Goal: Use online tool/utility

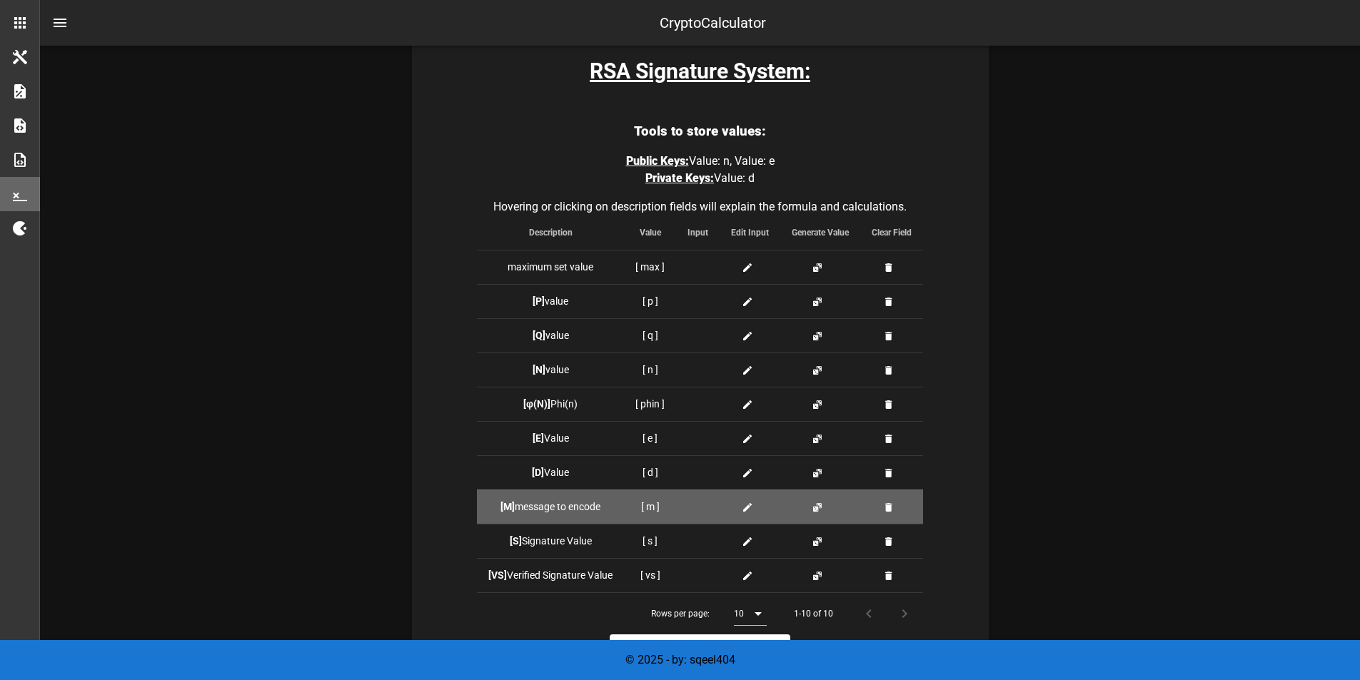
scroll to position [397, 0]
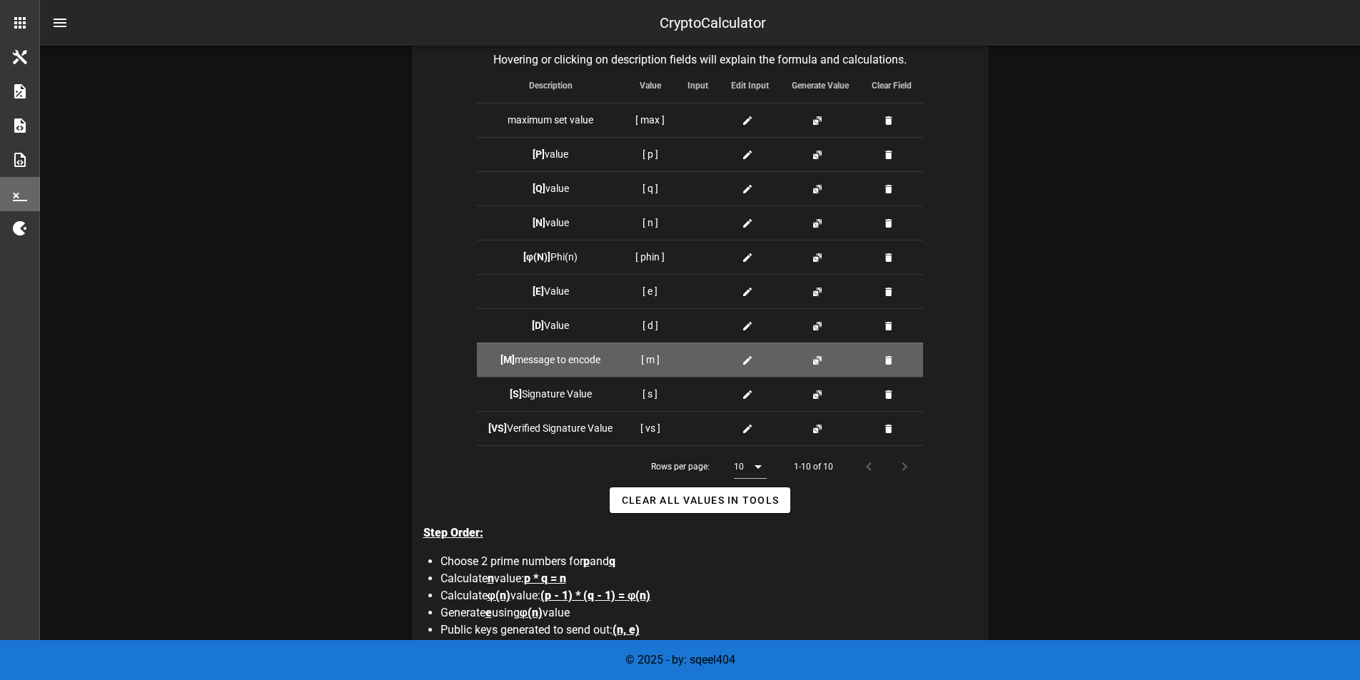
click at [753, 358] on span at bounding box center [750, 360] width 17 height 15
click at [744, 356] on icon at bounding box center [747, 360] width 11 height 11
click at [738, 362] on div at bounding box center [750, 360] width 38 height 15
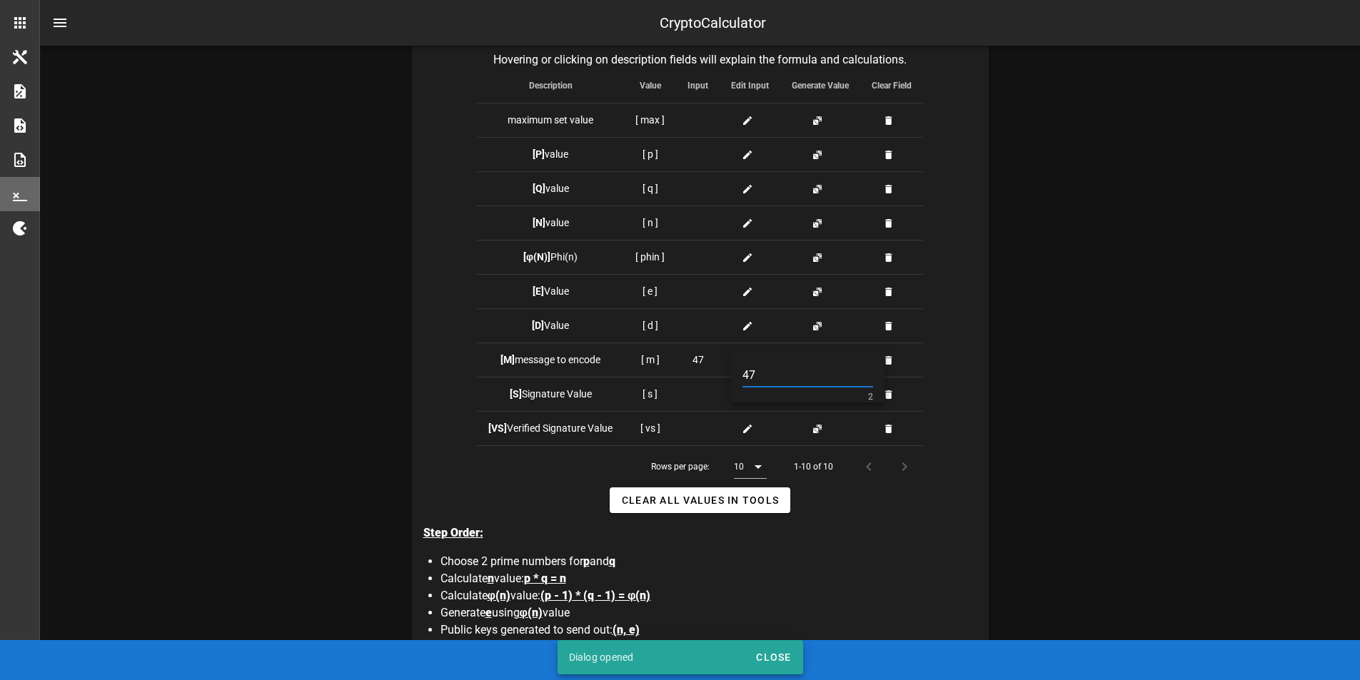
click at [748, 376] on input "47" at bounding box center [808, 375] width 131 height 23
type input "37"
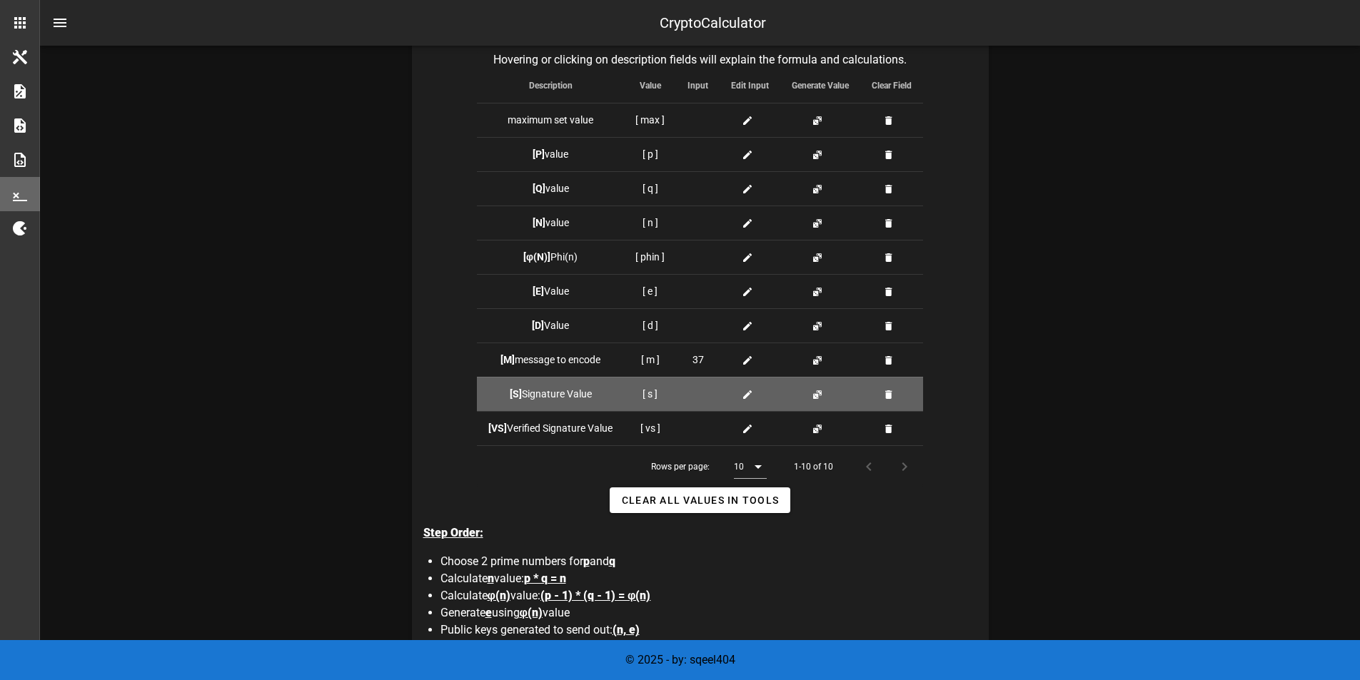
click at [750, 393] on icon at bounding box center [747, 394] width 11 height 11
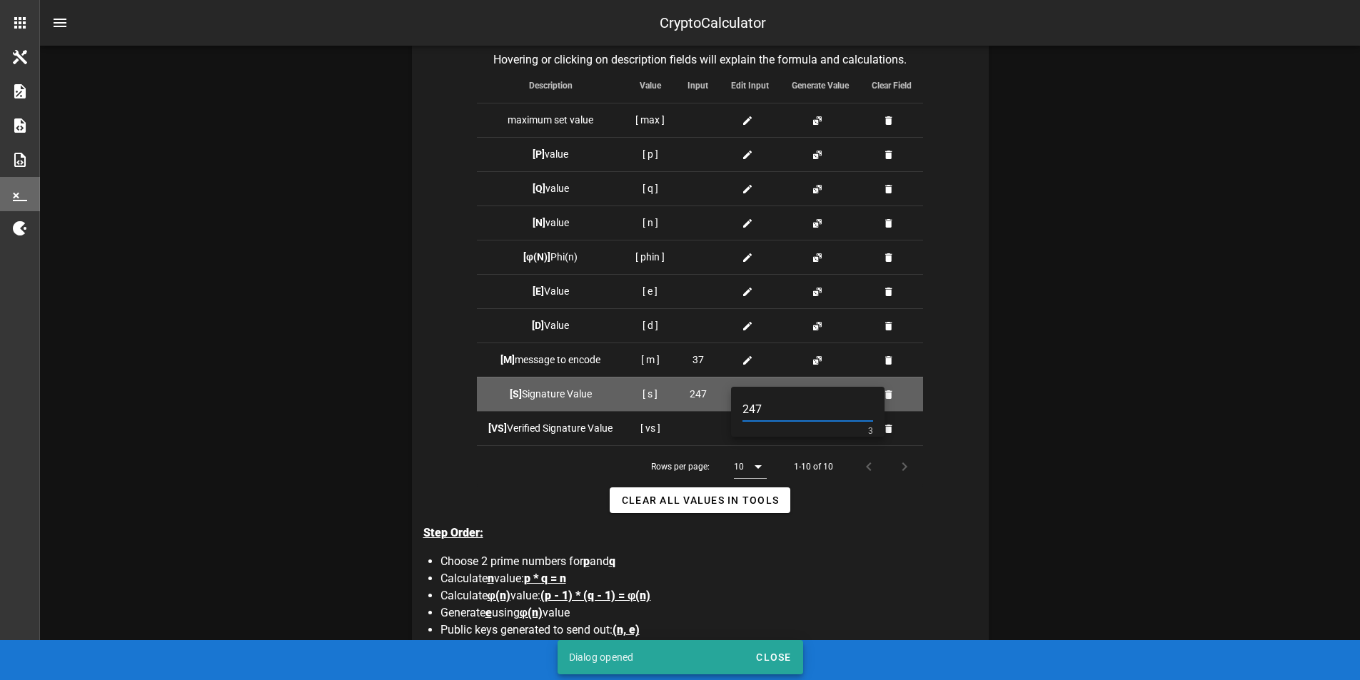
type input "247"
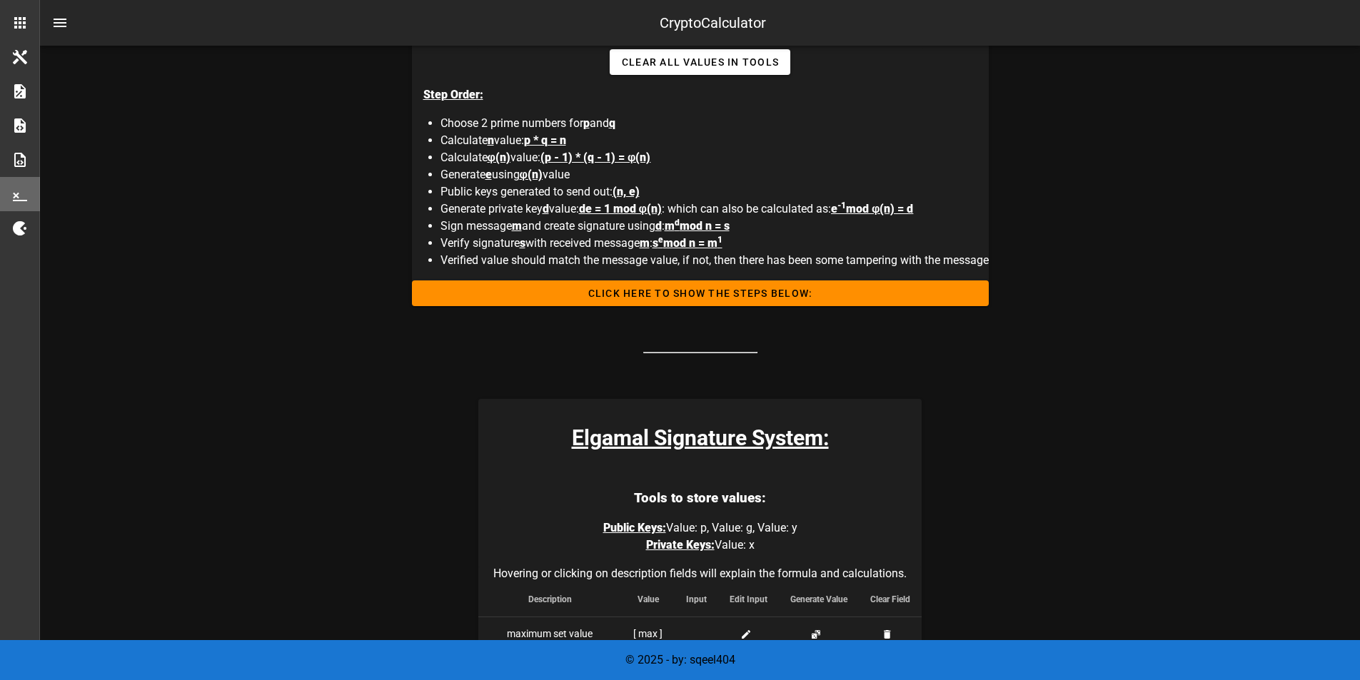
scroll to position [654, 0]
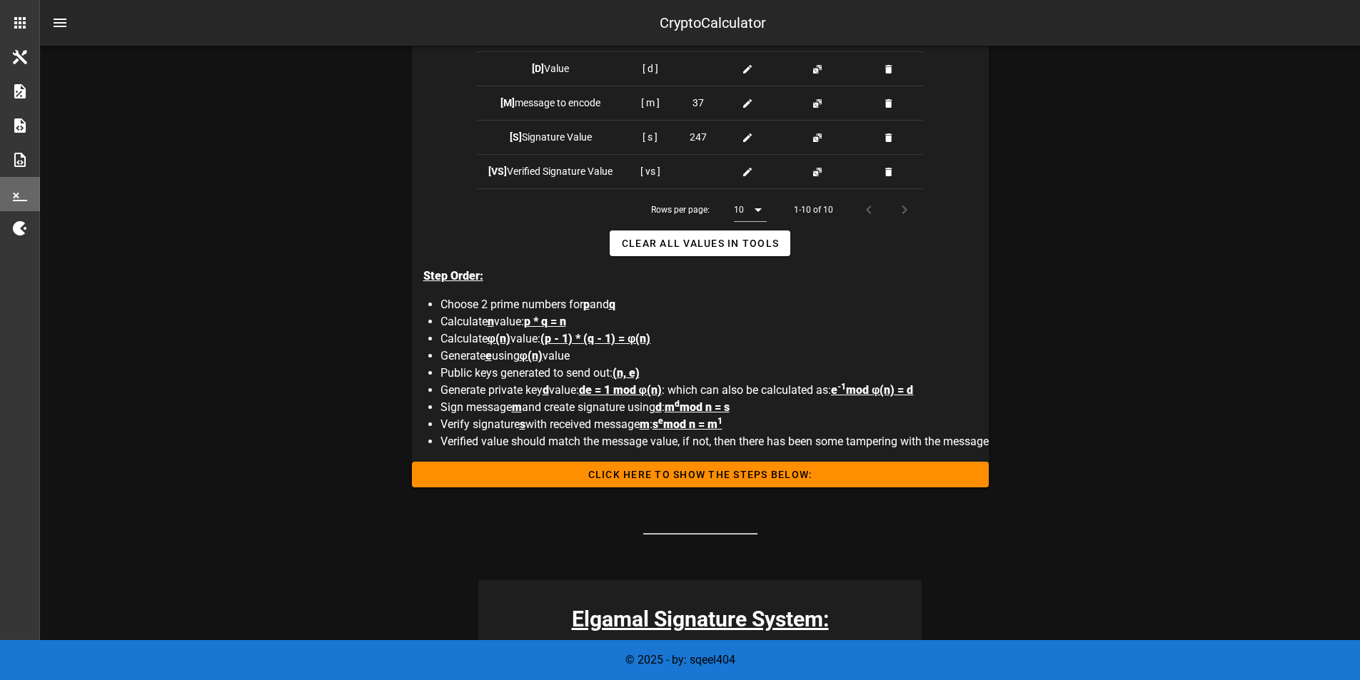
click at [722, 458] on div "Step Order: Choose 2 prime numbers for p and q Calculate n value: p * q = n Cal…" at bounding box center [706, 359] width 566 height 206
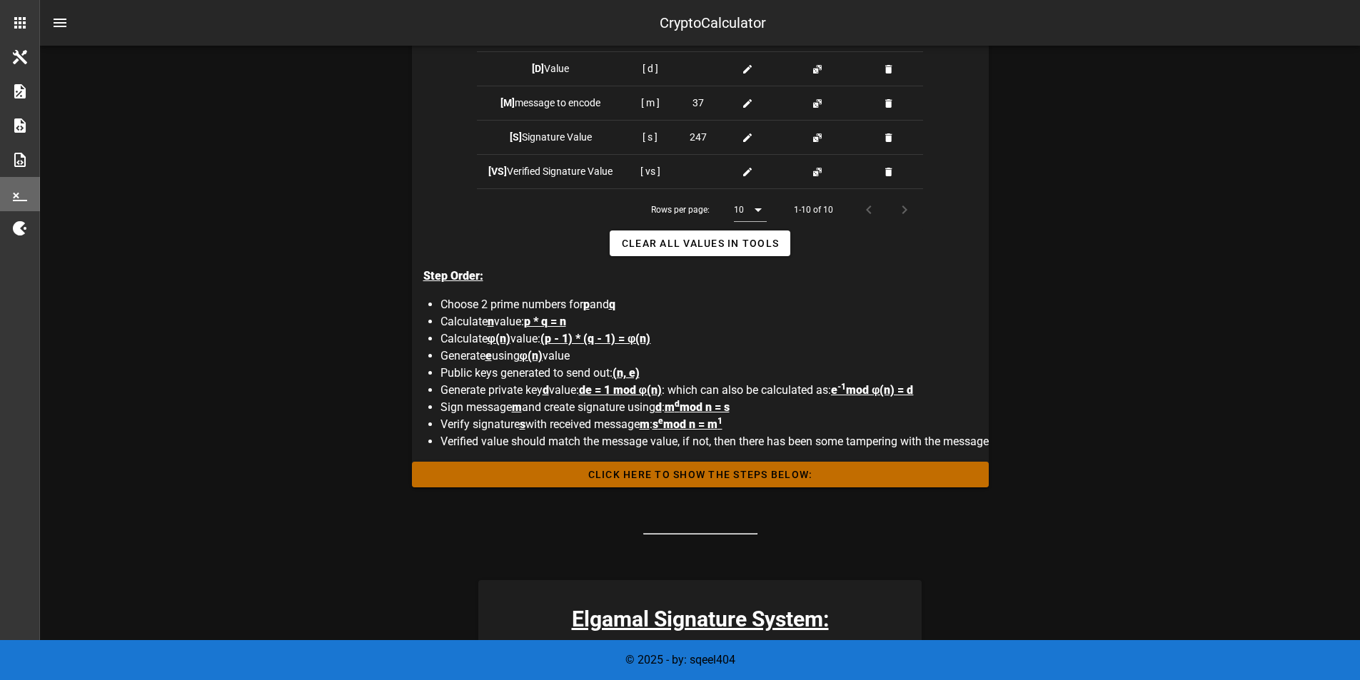
click at [713, 473] on span "Click HERE to Show the Steps Below:" at bounding box center [700, 474] width 554 height 11
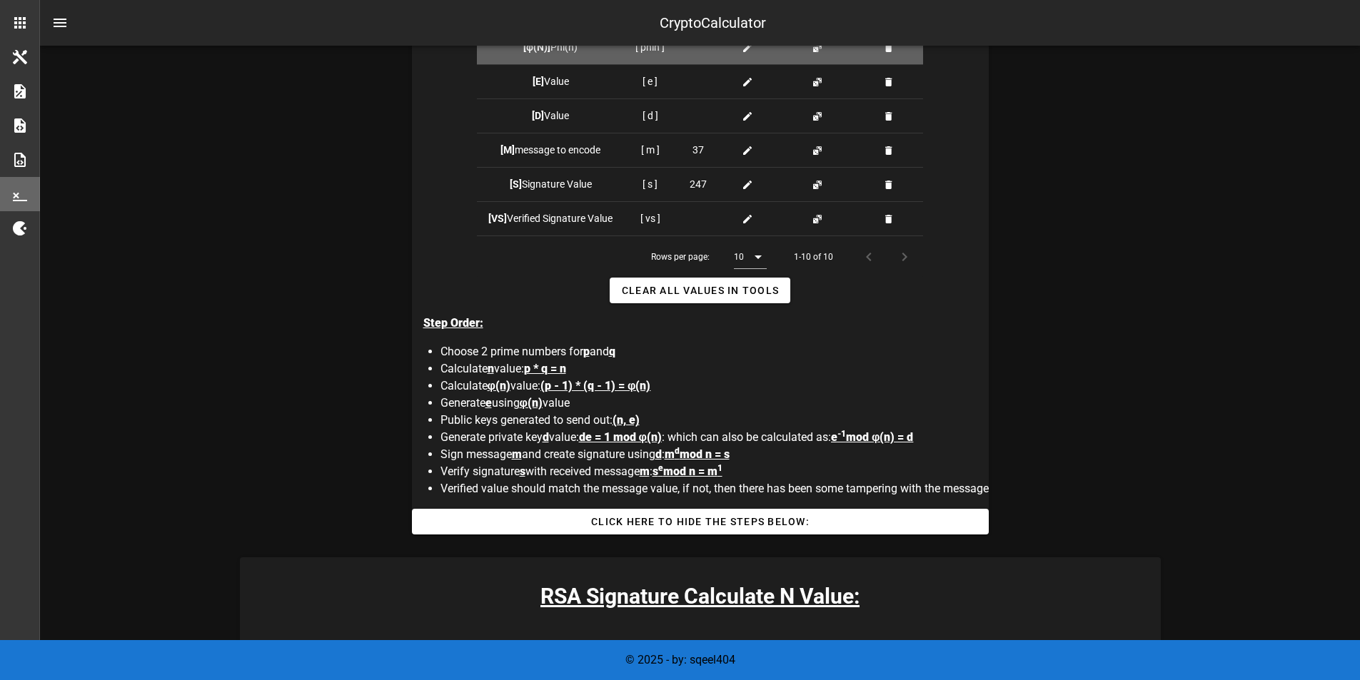
scroll to position [758, 0]
